Goal: Information Seeking & Learning: Check status

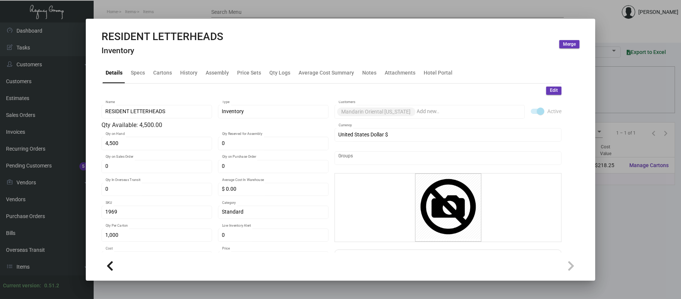
scroll to position [68, 0]
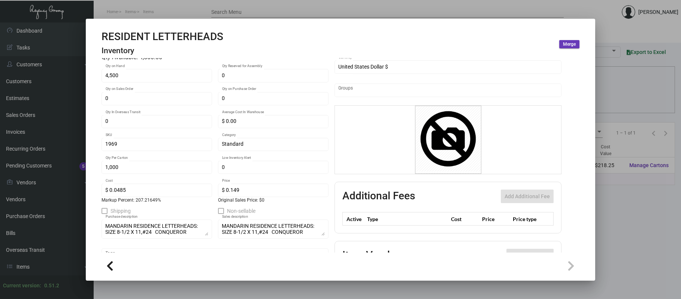
click at [283, 11] on div at bounding box center [340, 149] width 681 height 299
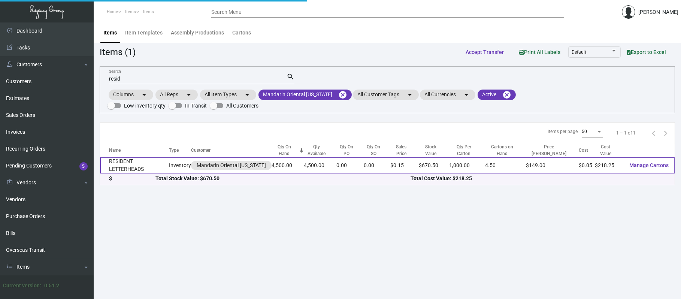
click at [147, 157] on td "RESIDENT LETTERHEADS" at bounding box center [134, 165] width 69 height 16
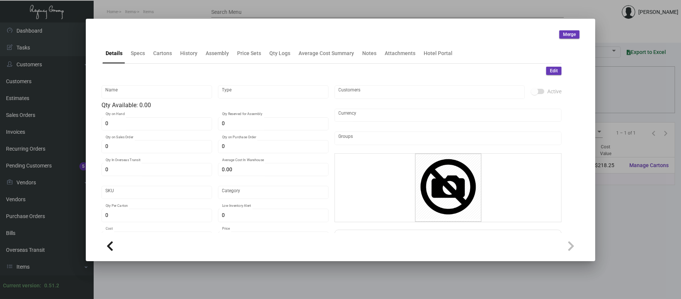
type input "RESIDENT LETTERHEADS"
type input "Inventory"
type input "4,500"
type input "$ 0.00"
type input "1969"
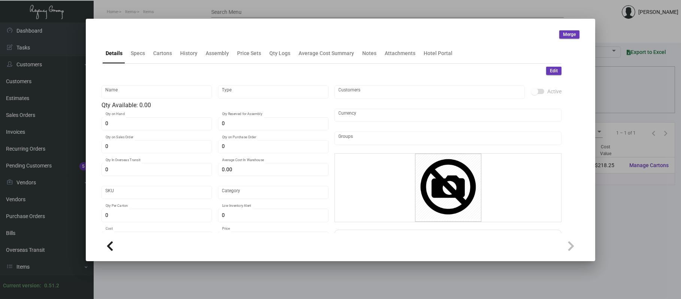
type input "Standard"
type input "1,000"
type input "$ 0.0485"
type input "$ 0.149"
type textarea "MANDARIN RESIDENCE LETTERHEADS: SIZE 8-1/2 X 11,#24 CONQUEROR BRILLIANT WHITE W…"
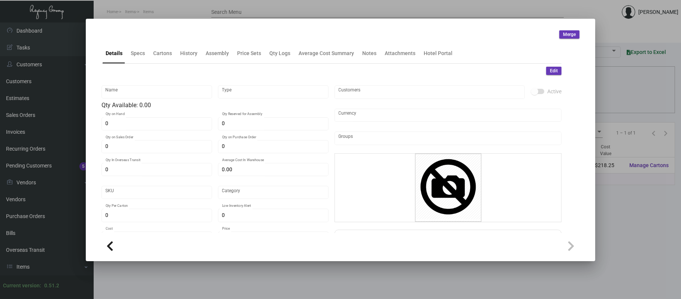
type textarea "MANDARIN RESIDENCE LETTERHEADS: SIZE 8-1/2 X 11,#24 CONQUEROR BRILLIANT WHITE W…"
checkbox input "true"
type input "United States Dollar $"
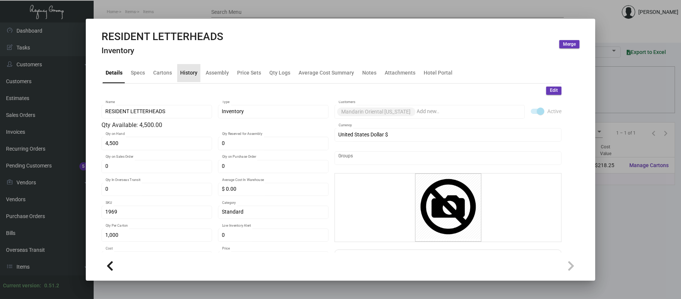
click at [189, 73] on div "History" at bounding box center [188, 73] width 17 height 8
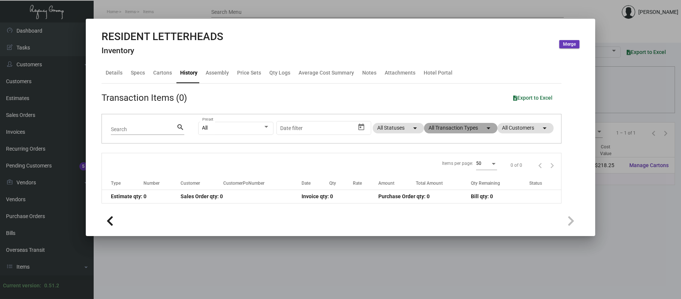
click at [468, 129] on mat-chip "All Transaction Types arrow_drop_down" at bounding box center [460, 128] width 73 height 10
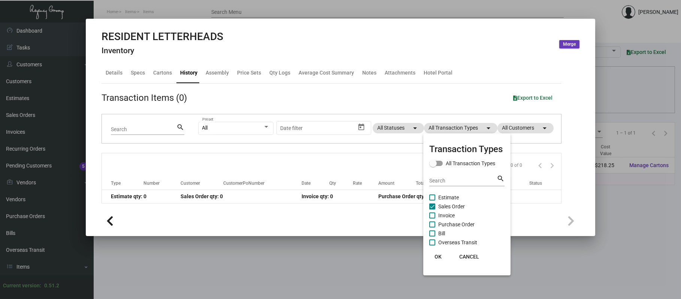
click at [456, 204] on span "Sales Order" at bounding box center [452, 206] width 27 height 9
click at [433, 210] on input "Sales Order" at bounding box center [432, 210] width 0 height 0
click at [456, 204] on span "Sales Order" at bounding box center [452, 206] width 27 height 9
click at [433, 210] on input "Sales Order" at bounding box center [432, 210] width 0 height 0
checkbox input "true"
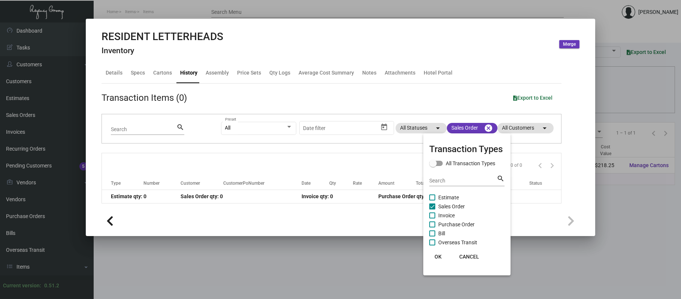
click at [460, 16] on div at bounding box center [340, 149] width 681 height 299
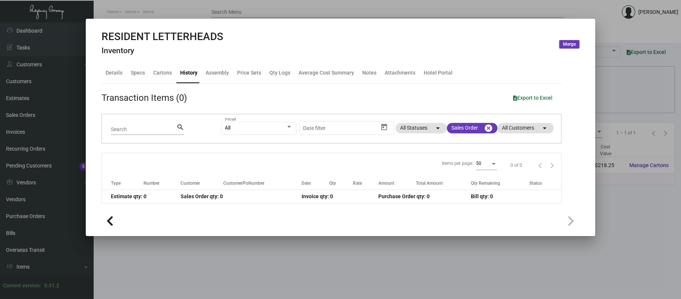
click at [455, 12] on div at bounding box center [340, 149] width 681 height 299
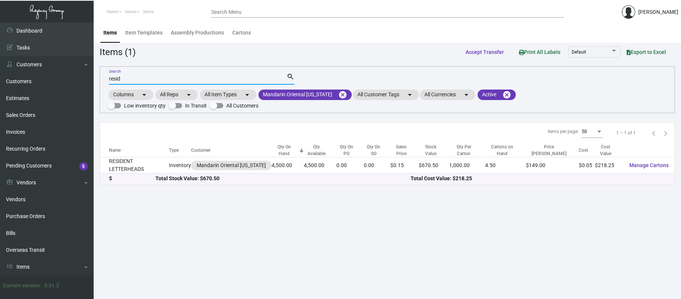
click at [184, 79] on input "resid" at bounding box center [198, 79] width 178 height 6
type input "r"
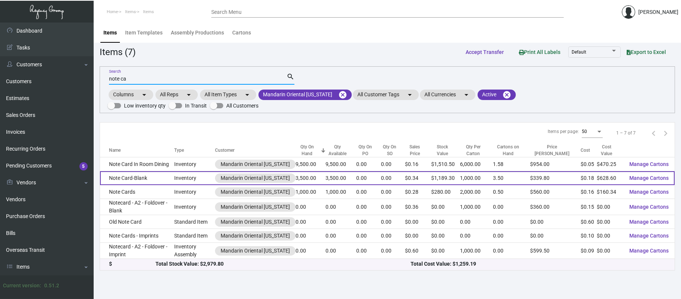
type input "note ca"
click at [154, 171] on td "Note Card-Blank" at bounding box center [137, 178] width 74 height 14
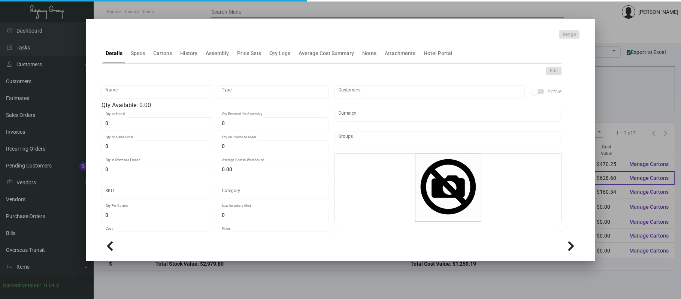
type input "Note Card-Blank"
type input "Inventory"
type input "3,500"
type input "$ 0.00"
type input "1964"
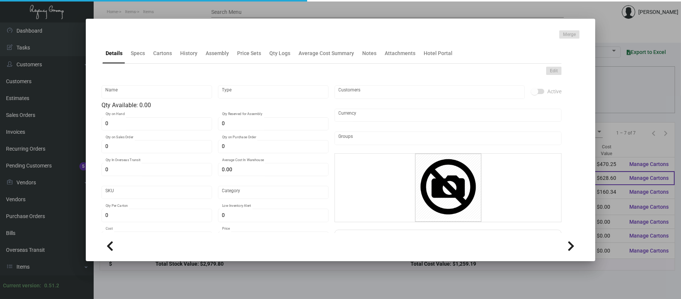
type input "Standard"
type input "1,000"
type input "$ 0.1796"
type input "$ 0.3398"
type textarea "Blank note cards: size 4.25x5.5 Strathmore pastelle bright white #80 cover stoc…"
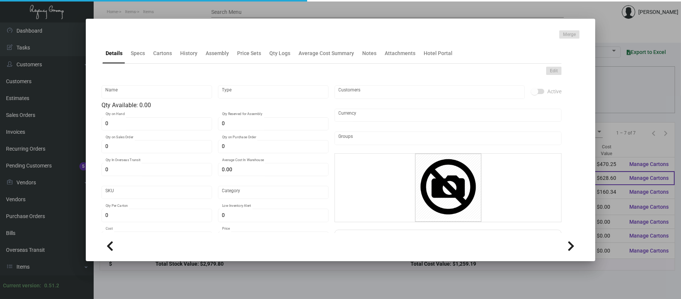
type textarea "Blank note cards: size 4.25x5.5 Strathmore pastelle bright white #80 cover stoc…"
checkbox input "true"
type input "United States Dollar $"
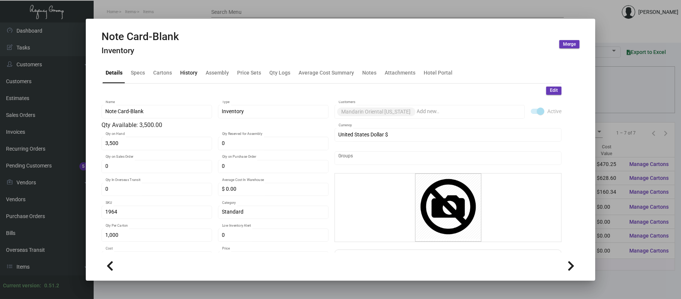
click at [188, 72] on div "History" at bounding box center [188, 73] width 17 height 8
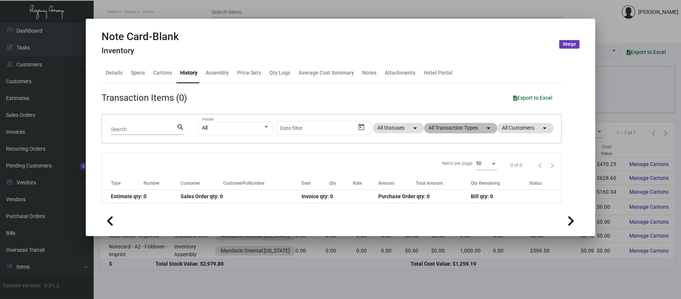
click at [460, 130] on mat-chip "All Transaction Types arrow_drop_down" at bounding box center [460, 128] width 73 height 10
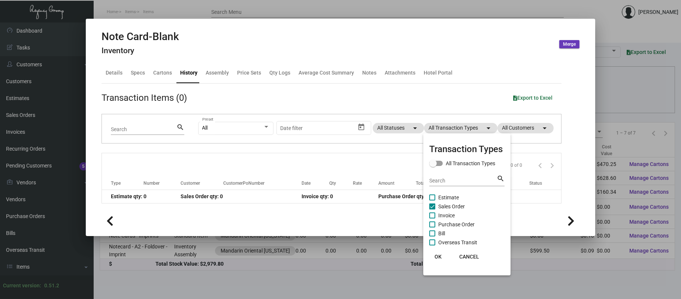
click at [452, 204] on span "Sales Order" at bounding box center [452, 206] width 27 height 9
click at [433, 210] on input "Sales Order" at bounding box center [432, 210] width 0 height 0
click at [452, 205] on span "Sales Order" at bounding box center [452, 206] width 27 height 9
click at [433, 210] on input "Sales Order" at bounding box center [432, 210] width 0 height 0
checkbox input "true"
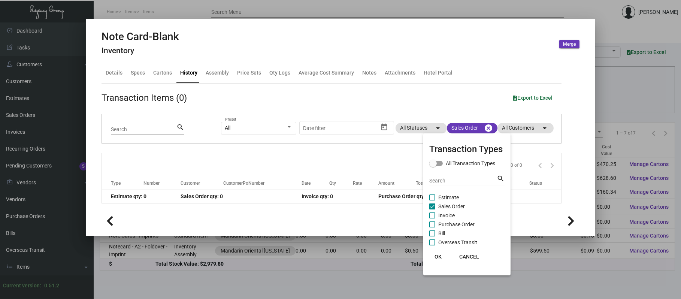
click at [468, 70] on div at bounding box center [340, 149] width 681 height 299
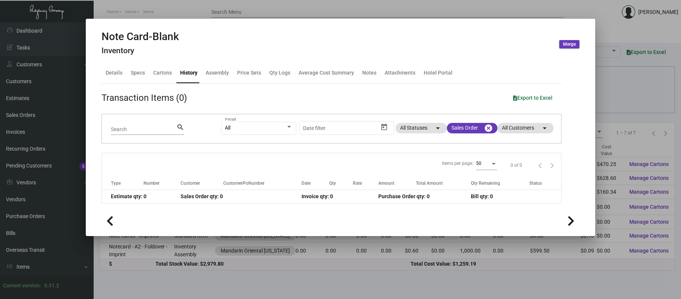
click at [388, 7] on div at bounding box center [340, 149] width 681 height 299
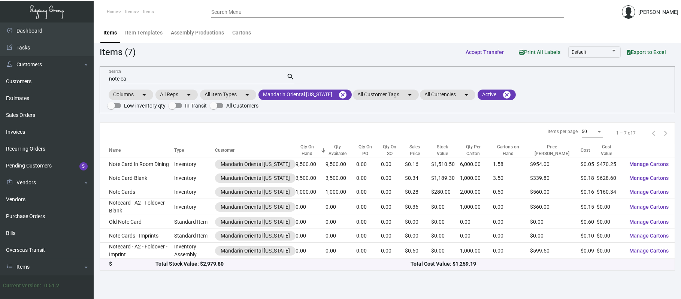
click at [131, 82] on div "note ca Search" at bounding box center [198, 79] width 178 height 12
type input "n"
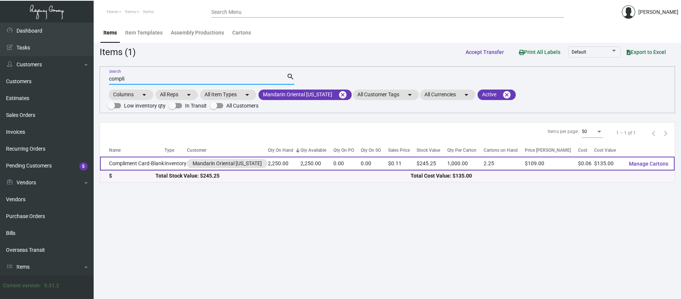
type input "compli"
click at [141, 157] on td "Compliment Card-Blank" at bounding box center [132, 164] width 64 height 14
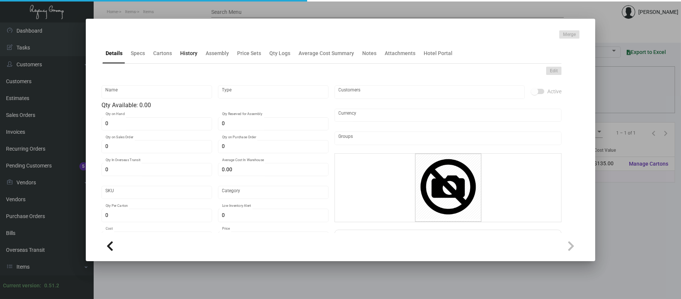
click at [189, 56] on div "History" at bounding box center [188, 53] width 17 height 8
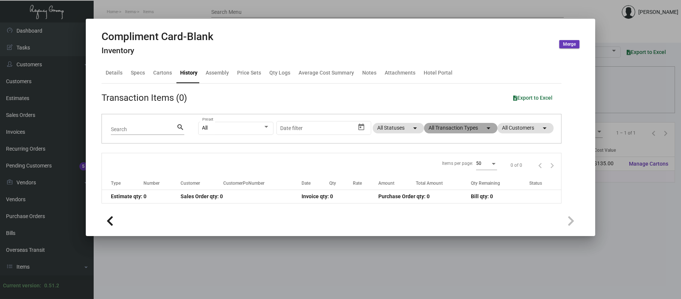
click at [460, 129] on mat-chip "All Transaction Types arrow_drop_down" at bounding box center [460, 128] width 73 height 10
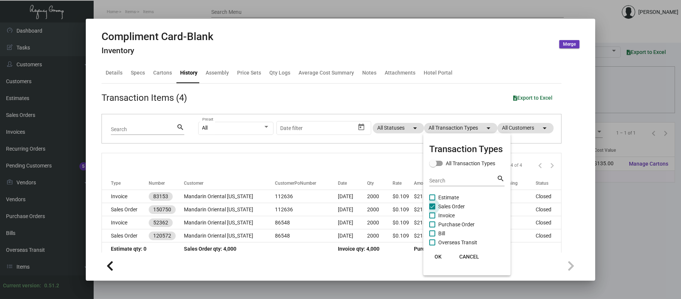
click at [453, 205] on span "Sales Order" at bounding box center [452, 206] width 27 height 9
click at [433, 210] on input "Sales Order" at bounding box center [432, 210] width 0 height 0
click at [453, 205] on span "Sales Order" at bounding box center [452, 206] width 27 height 9
click at [433, 210] on input "Sales Order" at bounding box center [432, 210] width 0 height 0
checkbox input "true"
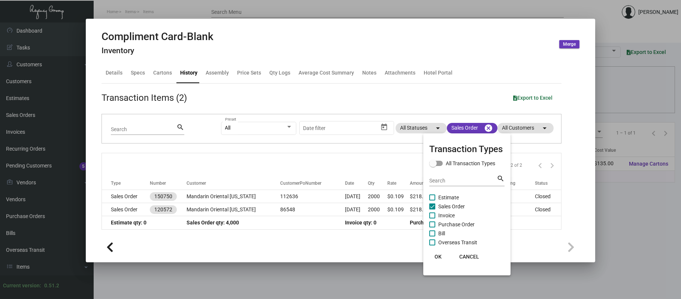
click at [309, 193] on div at bounding box center [340, 149] width 681 height 299
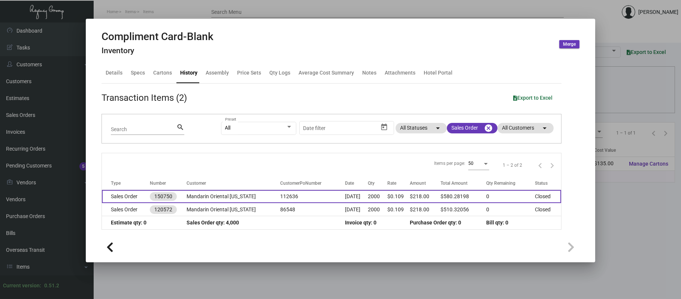
click at [305, 192] on td "112636" at bounding box center [312, 196] width 65 height 13
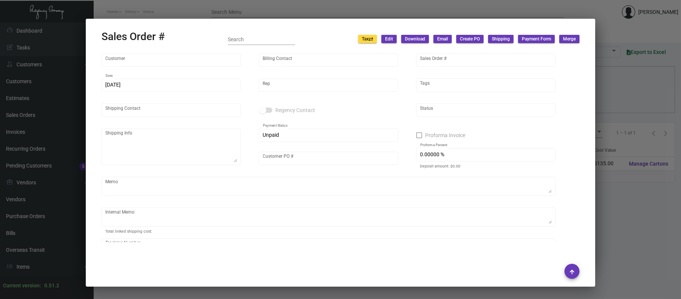
type input "Mandarin Oriental [US_STATE]"
type input "[PERSON_NAME]"
type input "150750"
type input "[DATE]"
type input "[PERSON_NAME]"
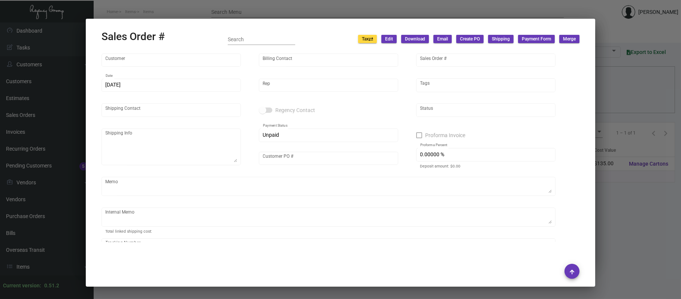
type input "Shipping & Receiving"
type textarea "Mandarin Oriental [US_STATE] - Shipping & Receiving [STREET_ADDRESS][US_STATE]"
type input "112636"
type textarea "[DATE]. [PERSON_NAME]. NY. C"
type input "United States Dollar $"
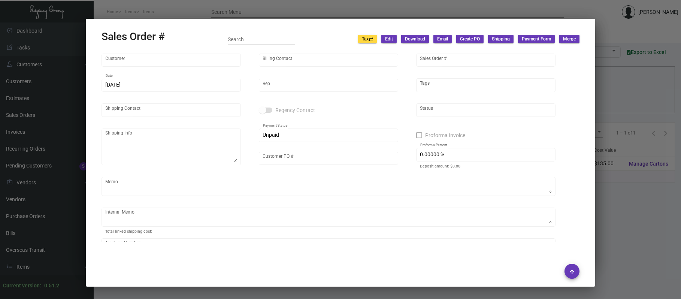
type input "$ 54.98"
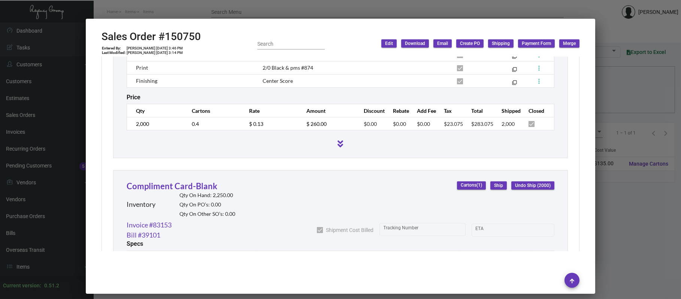
scroll to position [630, 0]
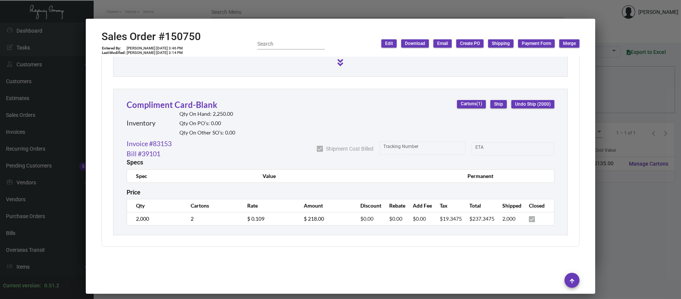
click at [632, 225] on div at bounding box center [340, 149] width 681 height 299
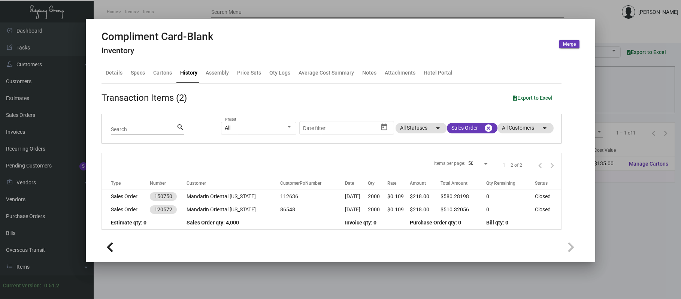
click at [385, 8] on div at bounding box center [340, 149] width 681 height 299
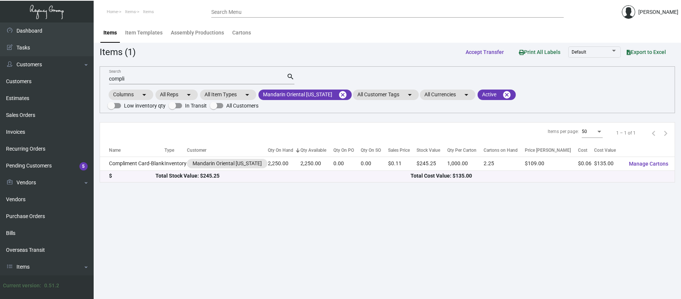
click at [184, 77] on input "compli" at bounding box center [198, 79] width 178 height 6
type input "c"
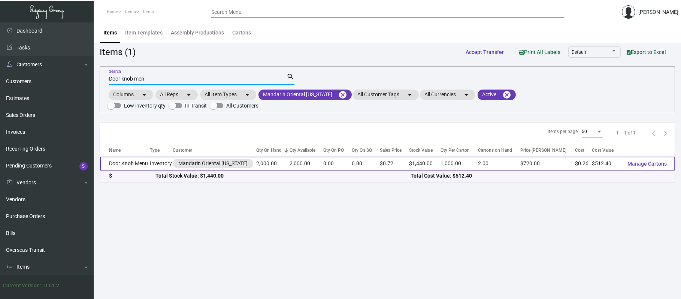
type input "Door knob men"
click at [137, 157] on td "Door Knob Menu" at bounding box center [125, 164] width 50 height 14
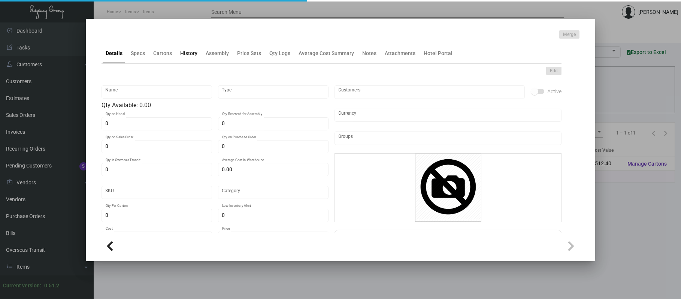
click at [185, 61] on div "History" at bounding box center [188, 53] width 23 height 18
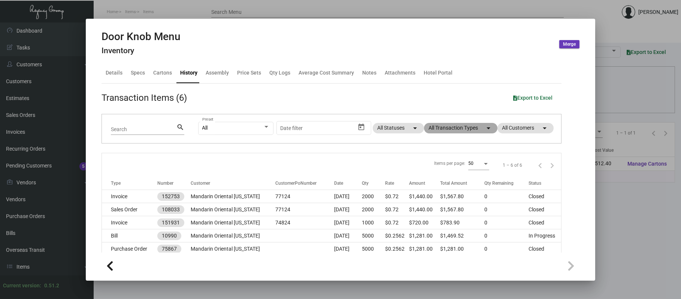
click at [460, 129] on mat-chip "All Transaction Types arrow_drop_down" at bounding box center [460, 128] width 73 height 10
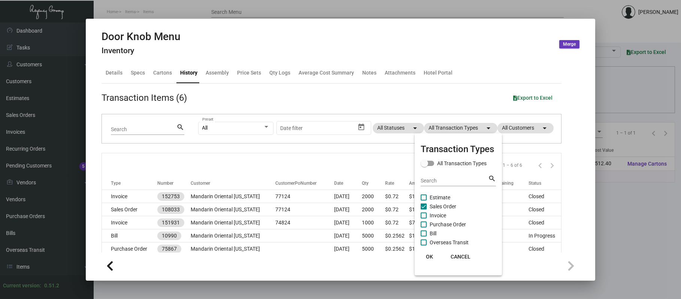
click at [448, 206] on span "Sales Order" at bounding box center [443, 206] width 27 height 9
click at [424, 210] on input "Sales Order" at bounding box center [424, 210] width 0 height 0
click at [448, 206] on span "Sales Order" at bounding box center [443, 206] width 27 height 9
click at [424, 210] on input "Sales Order" at bounding box center [424, 210] width 0 height 0
checkbox input "true"
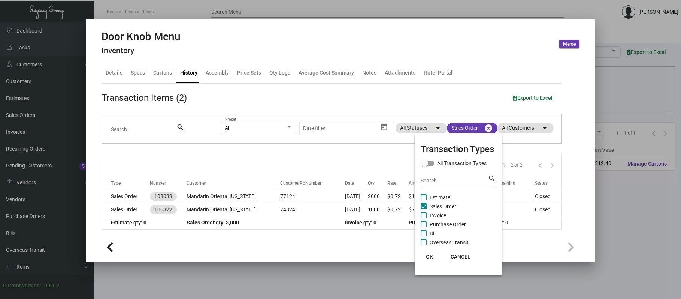
click at [257, 195] on div at bounding box center [340, 149] width 681 height 299
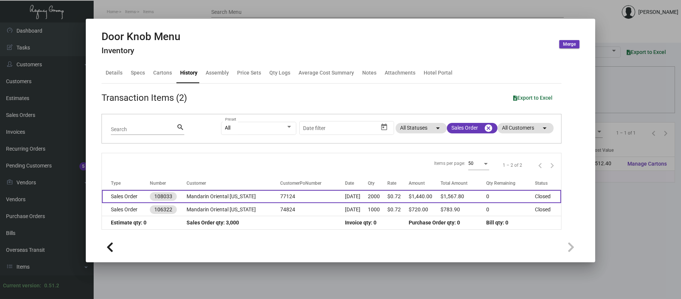
click at [257, 195] on td "Mandarin Oriental [US_STATE]" at bounding box center [234, 196] width 94 height 13
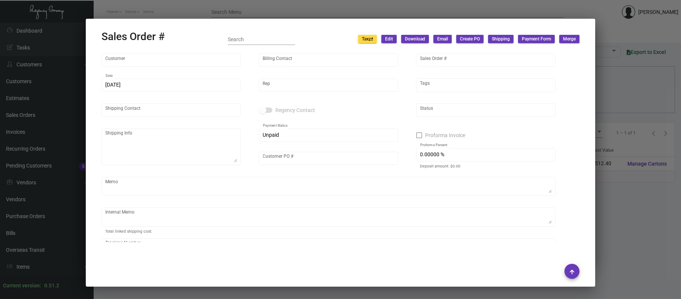
type input "Mandarin Oriental [US_STATE]"
type input "[PERSON_NAME]"
type input "108033"
type input "[DATE]"
type input "[PERSON_NAME]"
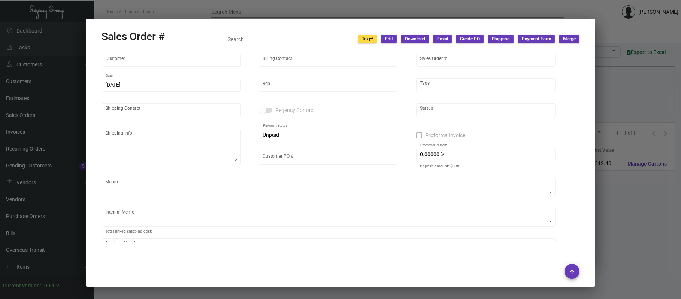
type input "[PERSON_NAME]"
type textarea "Mandarin Oriental [US_STATE] Attn: [PERSON_NAME] [STREET_ADDRESS][US_STATE]"
type input "77124"
type textarea "[PERSON_NAME]"
type input "United States Dollar $"
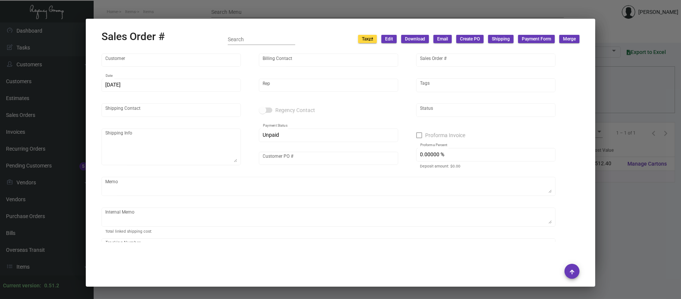
type input "$ 0.00"
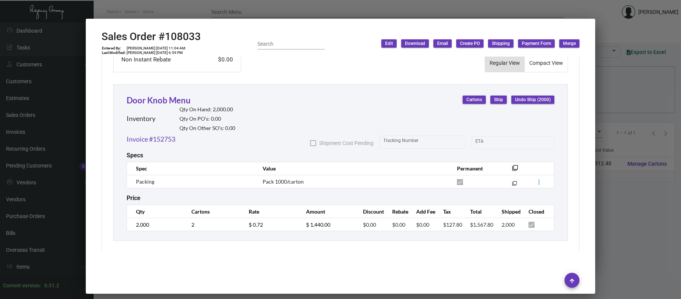
scroll to position [380, 0]
click at [644, 237] on div at bounding box center [340, 149] width 681 height 299
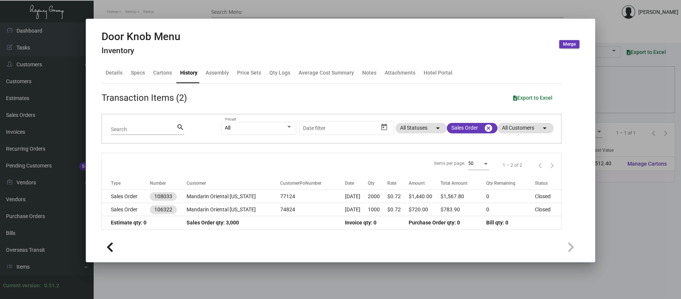
click at [412, 12] on div at bounding box center [340, 149] width 681 height 299
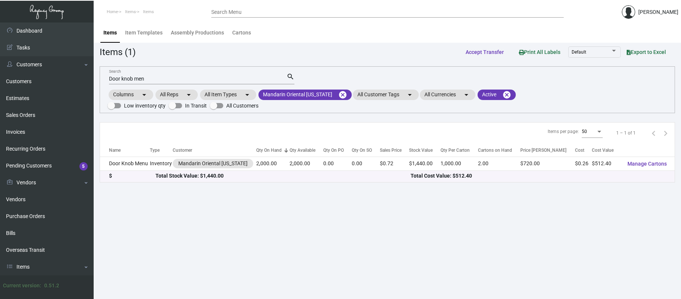
click at [263, 81] on input "Door knob men" at bounding box center [198, 79] width 178 height 6
type input "D"
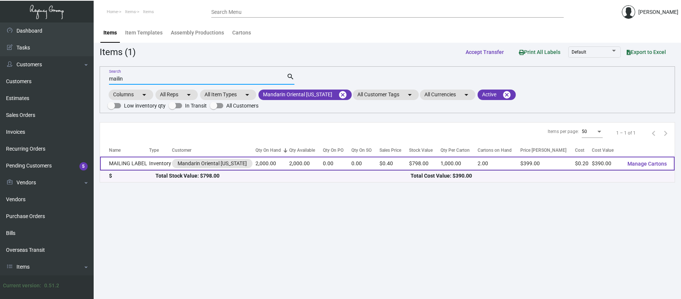
type input "mailin"
click at [133, 157] on td "MAILING LABEL" at bounding box center [124, 164] width 49 height 14
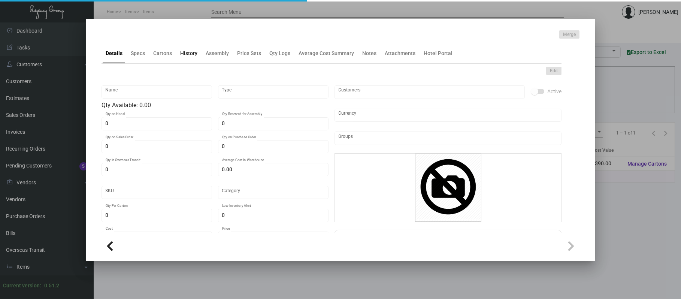
click at [193, 52] on div "History" at bounding box center [188, 53] width 17 height 8
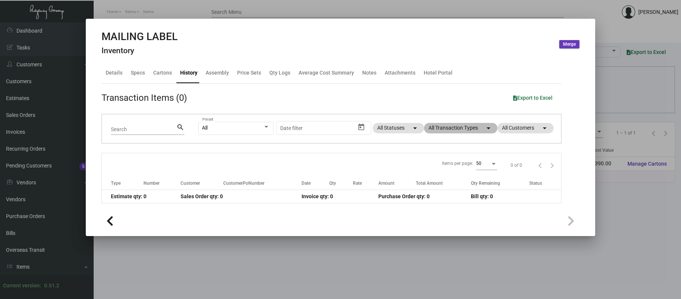
click at [451, 124] on mat-chip "All Transaction Types arrow_drop_down" at bounding box center [460, 128] width 73 height 10
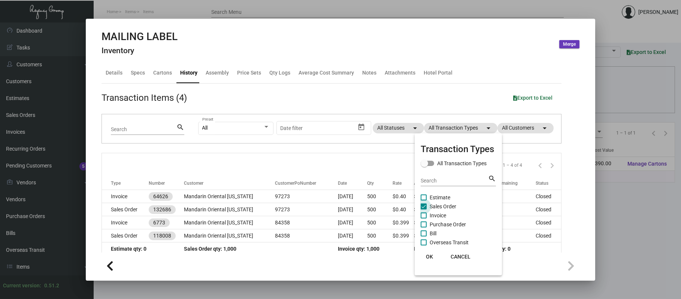
click at [445, 205] on span "Sales Order" at bounding box center [443, 206] width 27 height 9
click at [424, 210] on input "Sales Order" at bounding box center [424, 210] width 0 height 0
click at [446, 206] on span "Sales Order" at bounding box center [443, 206] width 27 height 9
click at [424, 210] on input "Sales Order" at bounding box center [424, 210] width 0 height 0
checkbox input "true"
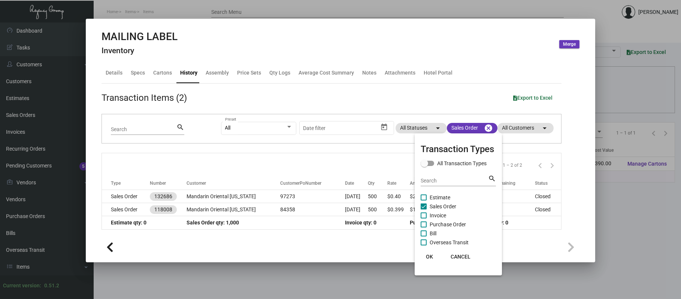
click at [250, 192] on div at bounding box center [340, 149] width 681 height 299
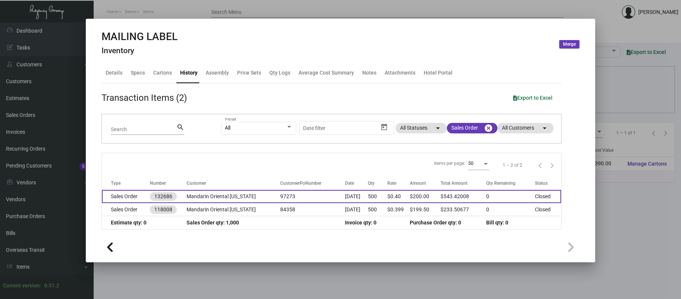
click at [252, 195] on td "Mandarin Oriental [US_STATE]" at bounding box center [234, 196] width 94 height 13
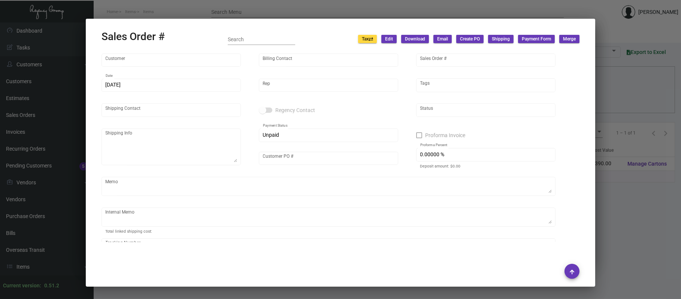
type input "Mandarin Oriental [US_STATE]"
type input "[PERSON_NAME]"
type input "132686"
type input "[DATE]"
type input "[PERSON_NAME]"
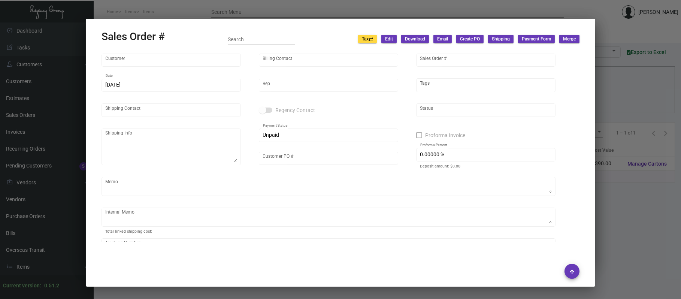
type input "Shipping & Receiving"
type textarea "Mandarin Oriental [US_STATE] - Shipping & Receiving [STREET_ADDRESS][US_STATE]"
type input "97273"
type textarea "21.86"
type input "United States Dollar $"
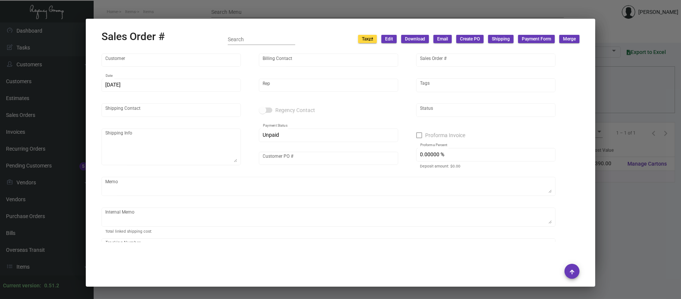
type input "8.50000 %"
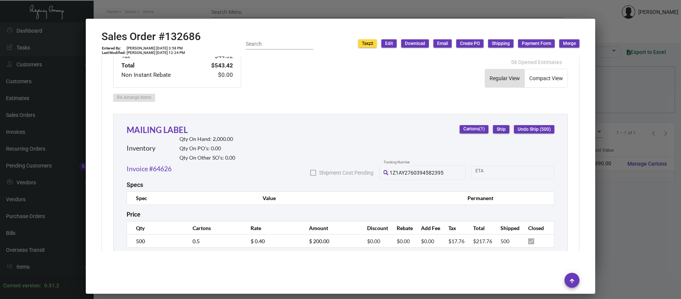
scroll to position [375, 0]
click at [612, 110] on div at bounding box center [340, 149] width 681 height 299
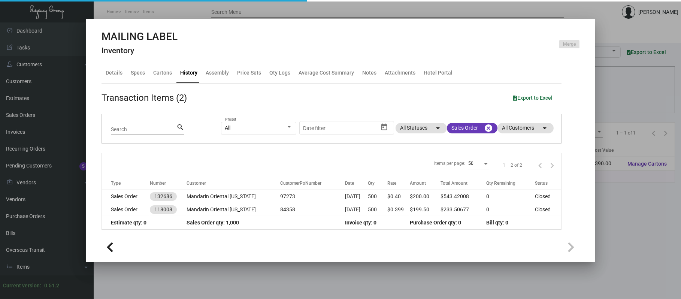
click at [334, 9] on div at bounding box center [340, 149] width 681 height 299
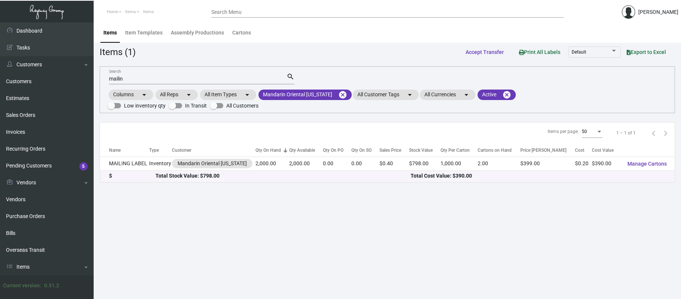
click at [146, 72] on mat-form-field "mailin Search search" at bounding box center [202, 78] width 186 height 23
click at [153, 79] on input "mailin" at bounding box center [198, 79] width 178 height 6
type input "m"
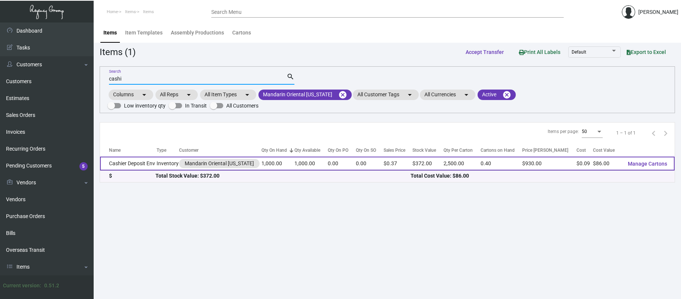
type input "cashi"
click at [133, 157] on td "Cashier Deposit Env" at bounding box center [128, 164] width 57 height 14
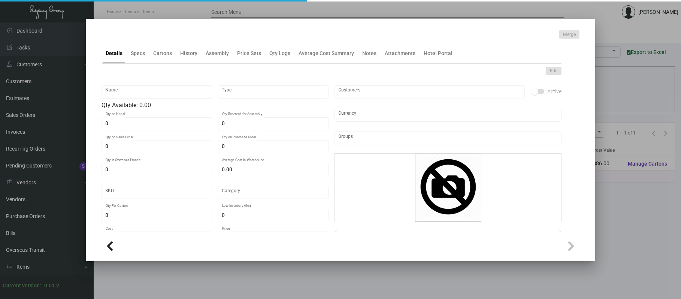
type input "Cashier Deposit Env"
type input "Inventory"
type input "1,000"
type input "$ 0.00"
type input "1923"
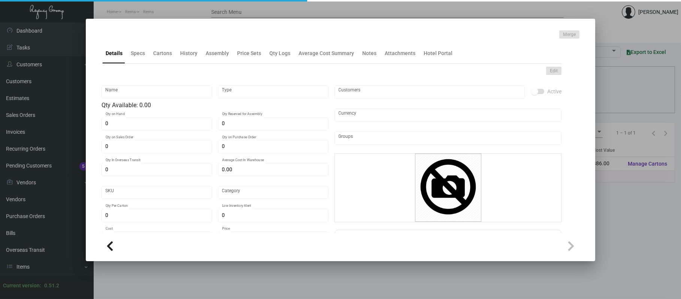
type input "Standard"
type input "2,500"
type input "$ 0.086"
type input "$ 0.372"
type textarea "Cashier Deposit Envelops: Size #11 Policy #28 manila stock, printing black ink …"
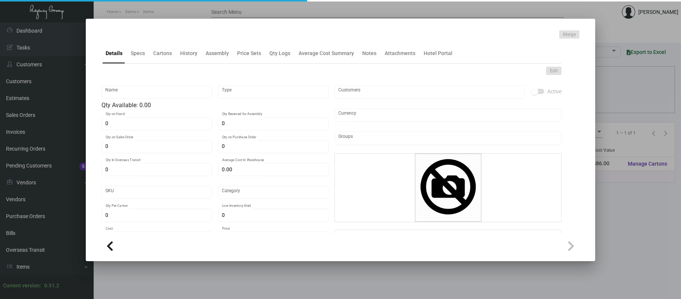
type textarea "Cashier Deposit Envelops: Size #11 Policy #28 manila stock, printing black ink …"
checkbox input "true"
type input "United States Dollar $"
click at [186, 58] on div "History" at bounding box center [188, 53] width 23 height 18
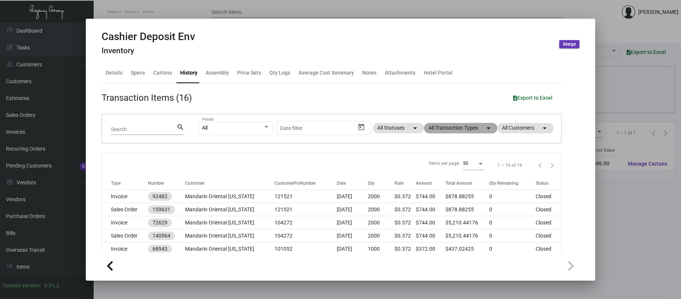
click at [442, 132] on mat-chip "All Transaction Types arrow_drop_down" at bounding box center [460, 128] width 73 height 10
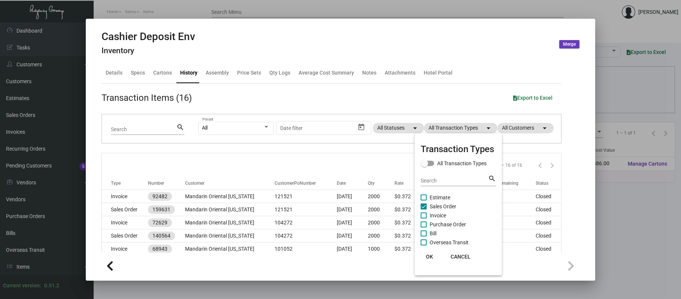
click at [442, 206] on span "Sales Order" at bounding box center [443, 206] width 27 height 9
click at [424, 210] on input "Sales Order" at bounding box center [424, 210] width 0 height 0
click at [445, 207] on span "Sales Order" at bounding box center [443, 206] width 27 height 9
click at [424, 210] on input "Sales Order" at bounding box center [424, 210] width 0 height 0
checkbox input "true"
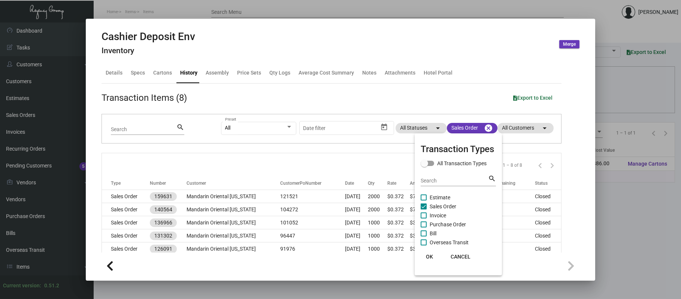
click at [197, 191] on div at bounding box center [340, 149] width 681 height 299
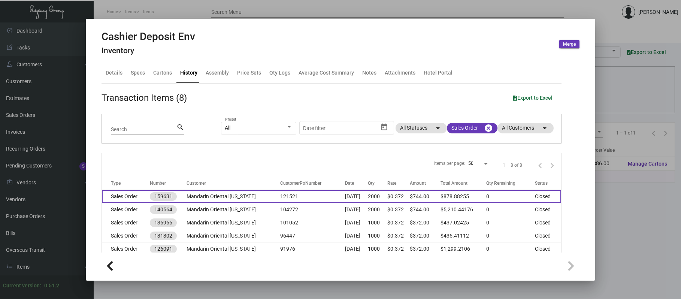
click at [200, 193] on td "Mandarin Oriental [US_STATE]" at bounding box center [234, 196] width 94 height 13
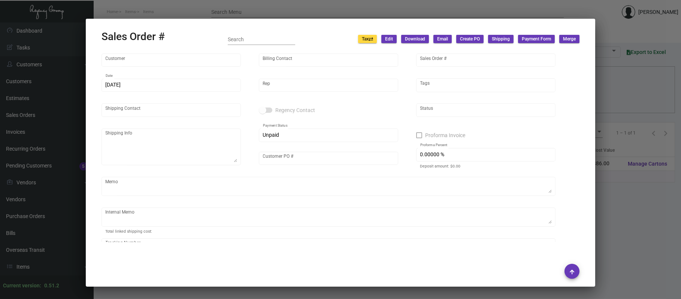
type input "Mandarin Oriental [US_STATE]"
type input "[PERSON_NAME]"
type input "159631"
type input "[DATE]"
type input "[PERSON_NAME]"
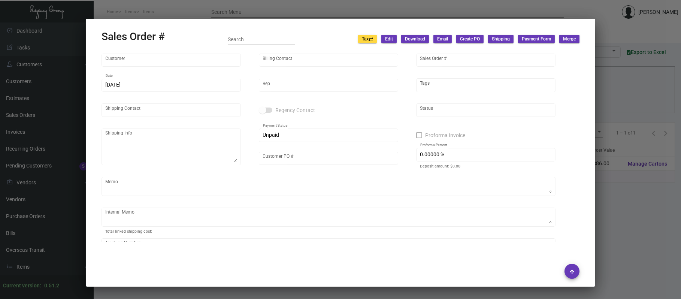
type input "Shipping & Receiving"
type textarea "Mandarin Oriental [US_STATE] - Shipping & Receiving [STREET_ADDRESS][US_STATE]"
type input "121521"
type textarea "NY Delivery [DATE]"
type input "United States Dollar $"
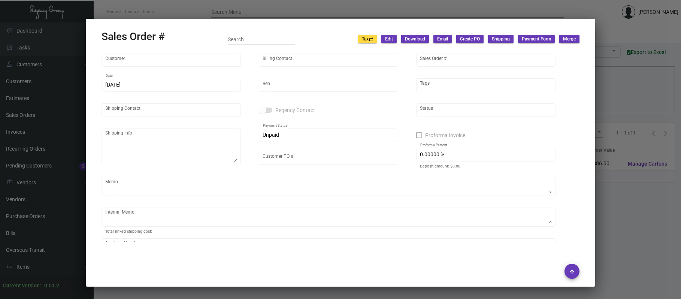
type input "8.50000 %"
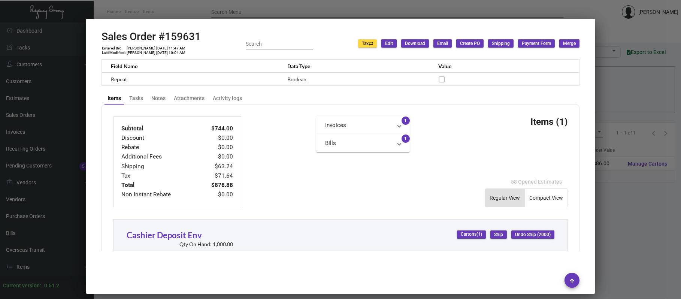
scroll to position [384, 0]
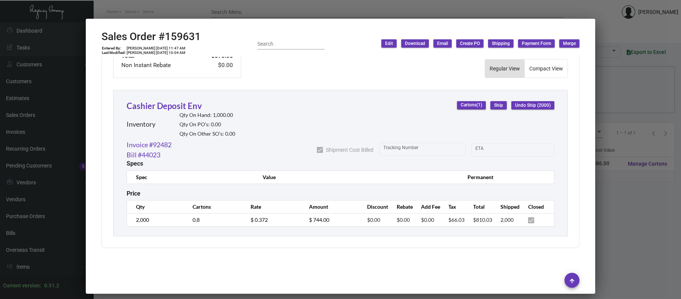
click at [615, 223] on div at bounding box center [340, 149] width 681 height 299
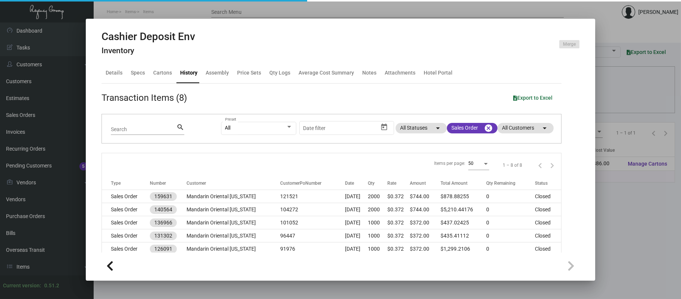
click at [620, 215] on div at bounding box center [340, 149] width 681 height 299
